Goal: Complete application form

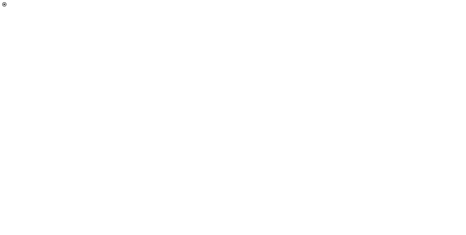
select select "[object Object]"
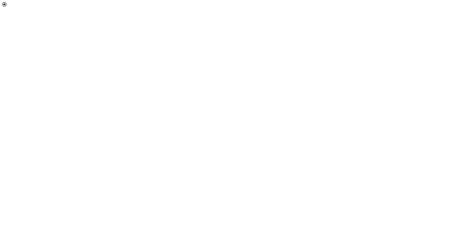
scroll to position [157, 0]
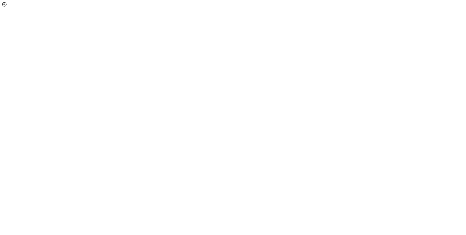
select select "[object Object]"
